Goal: Information Seeking & Learning: Learn about a topic

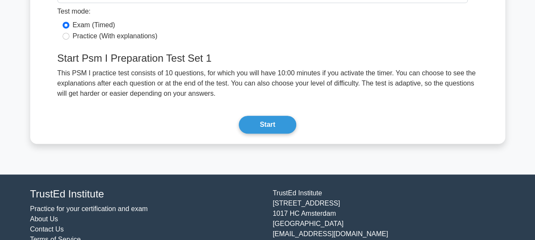
scroll to position [200, 0]
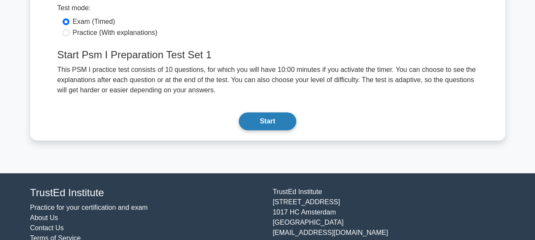
click at [253, 123] on button "Start" at bounding box center [267, 121] width 57 height 18
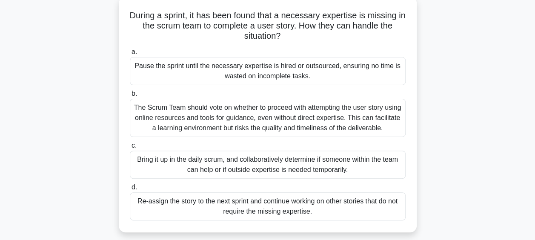
scroll to position [50, 0]
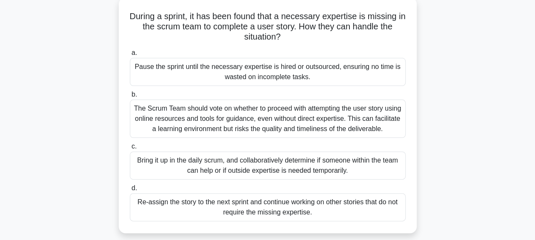
click at [258, 165] on div "Bring it up in the daily scrum, and collaboratively determine if someone within…" at bounding box center [268, 165] width 276 height 28
click at [130, 149] on input "c. Bring it up in the daily scrum, and collaboratively determine if someone wit…" at bounding box center [130, 147] width 0 height 6
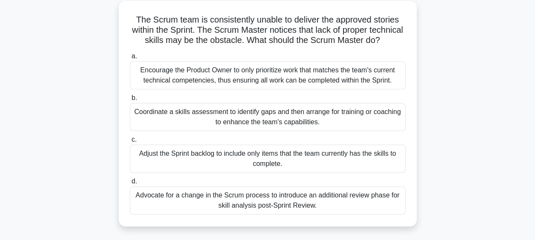
scroll to position [49, 0]
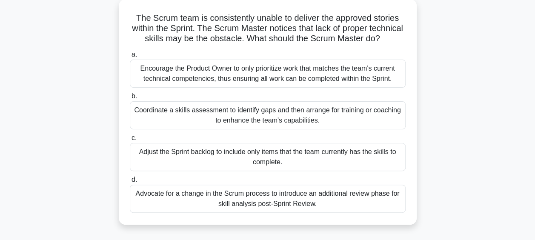
click at [361, 127] on div "Coordinate a skills assessment to identify gaps and then arrange for training o…" at bounding box center [268, 115] width 276 height 28
click at [130, 99] on input "b. Coordinate a skills assessment to identify gaps and then arrange for trainin…" at bounding box center [130, 97] width 0 height 6
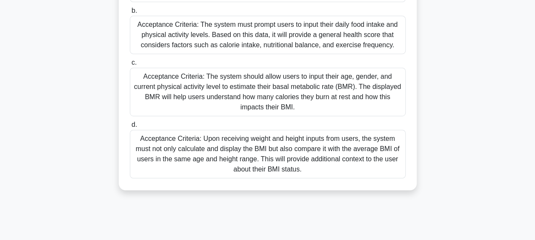
scroll to position [219, 0]
